Goal: Find specific page/section: Find specific page/section

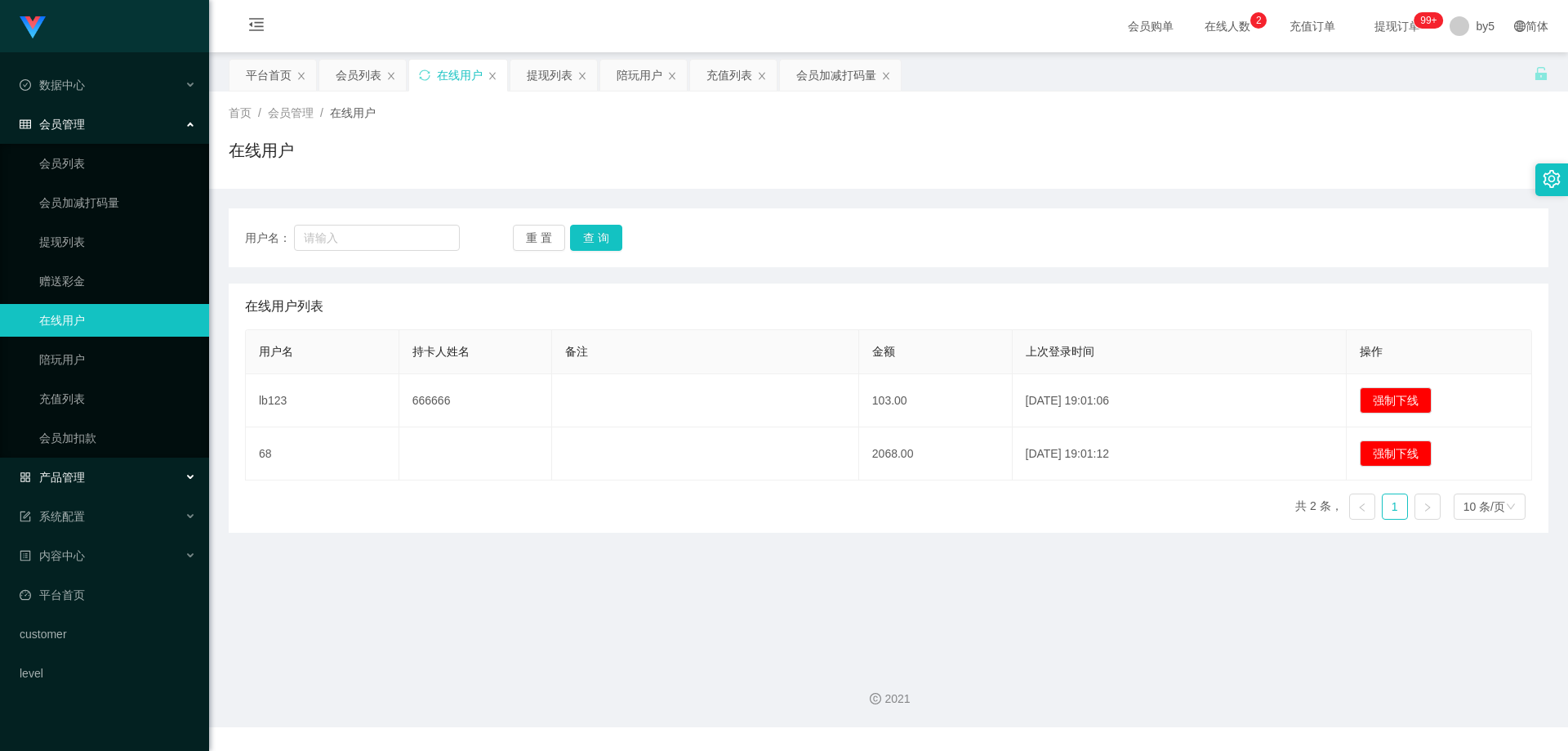
click at [96, 476] on div "产品管理" at bounding box center [104, 477] width 209 height 33
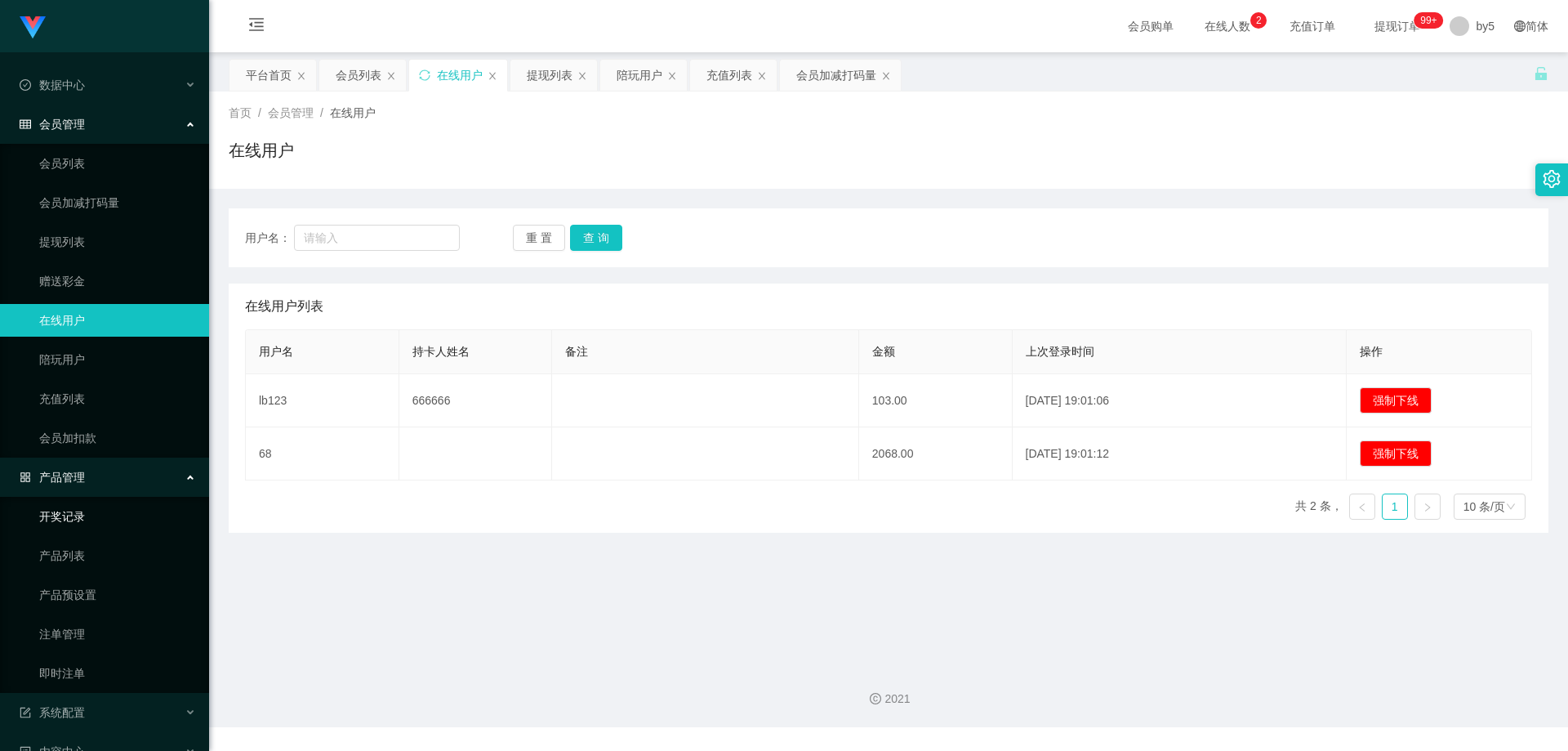
click at [106, 519] on link "开奖记录" at bounding box center [118, 516] width 157 height 33
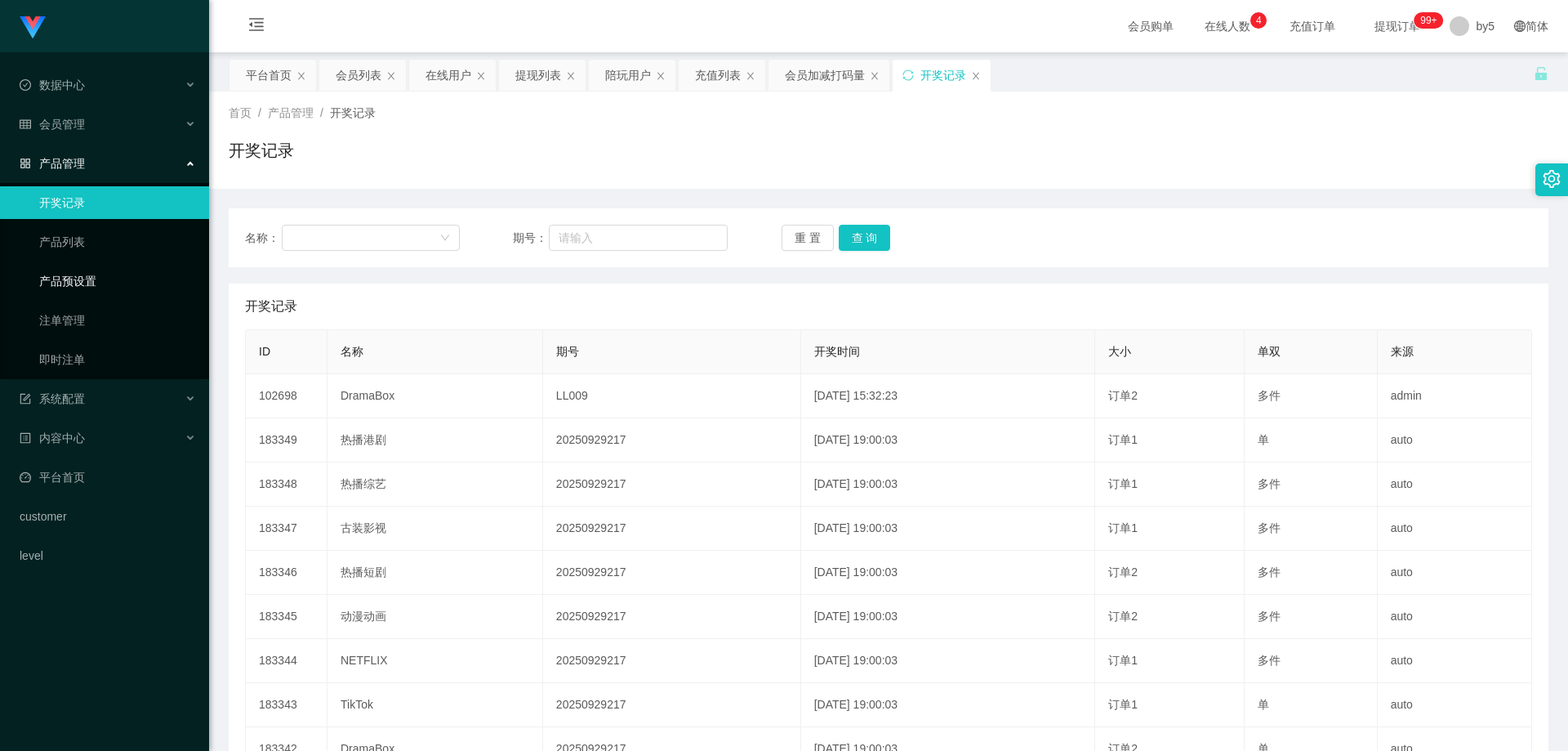
click at [72, 285] on link "产品预设置" at bounding box center [118, 281] width 157 height 33
